Goal: Transaction & Acquisition: Purchase product/service

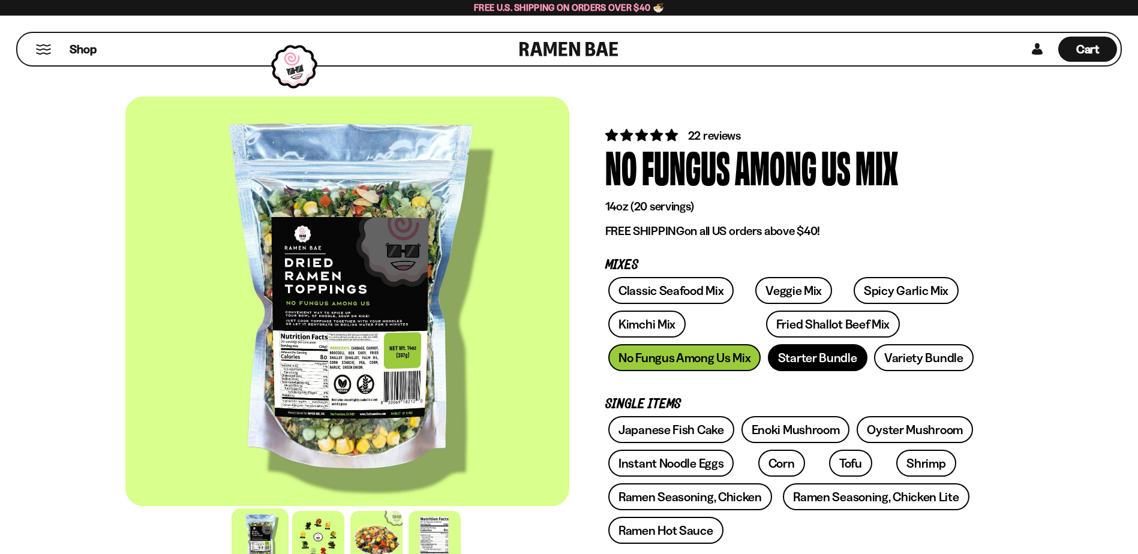
click at [820, 358] on link "Starter Bundle" at bounding box center [818, 357] width 100 height 27
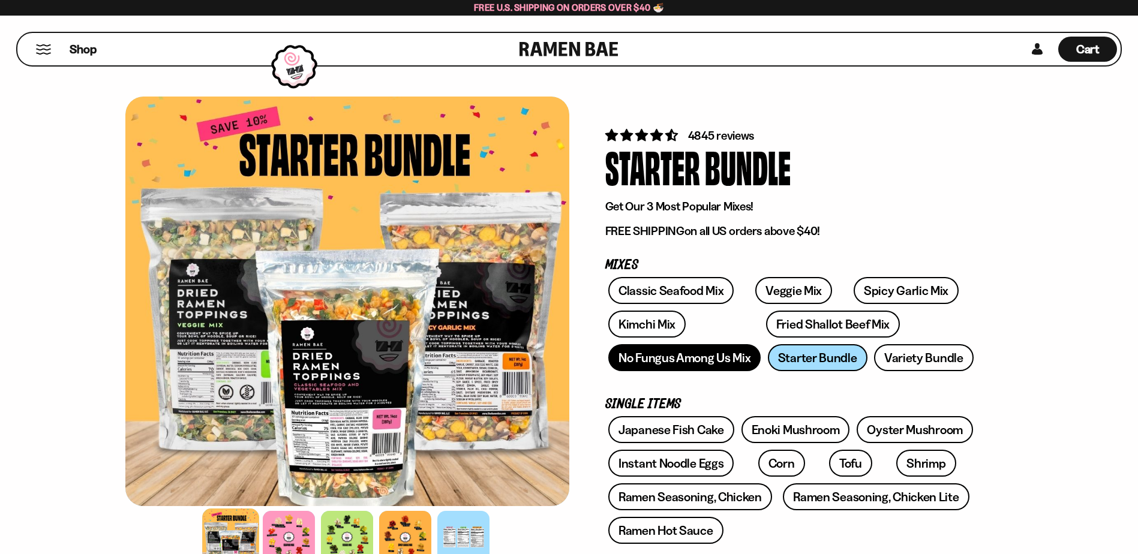
scroll to position [60, 0]
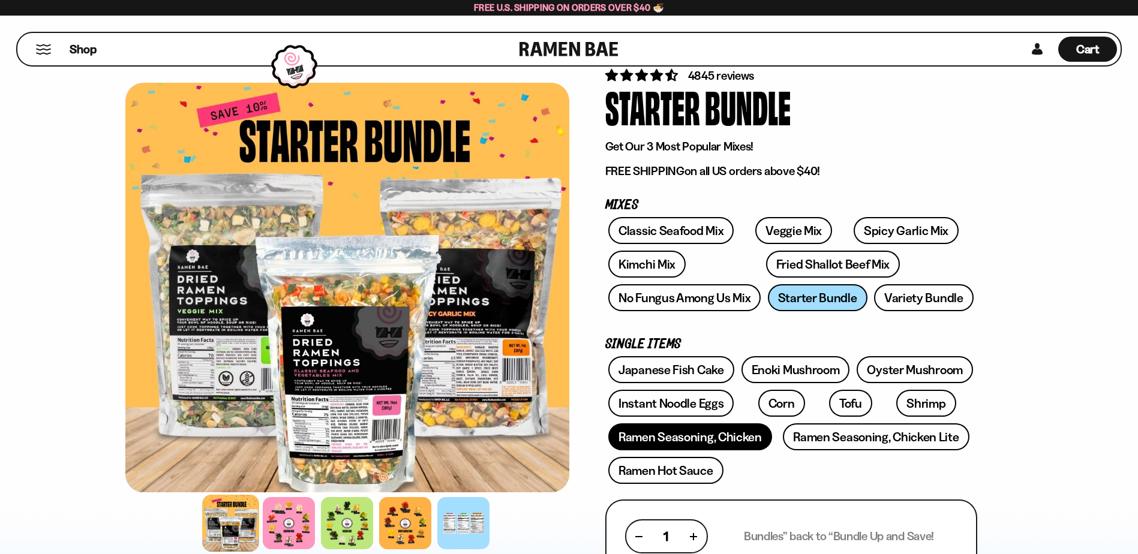
click at [705, 440] on link "Ramen Seasoning, Chicken" at bounding box center [690, 437] width 164 height 27
